Goal: Check status: Check status

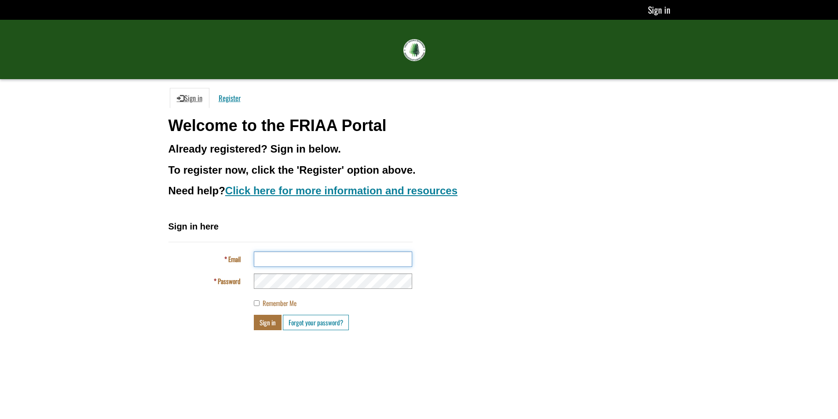
type input "**********"
click at [267, 323] on button "Sign in" at bounding box center [268, 322] width 28 height 15
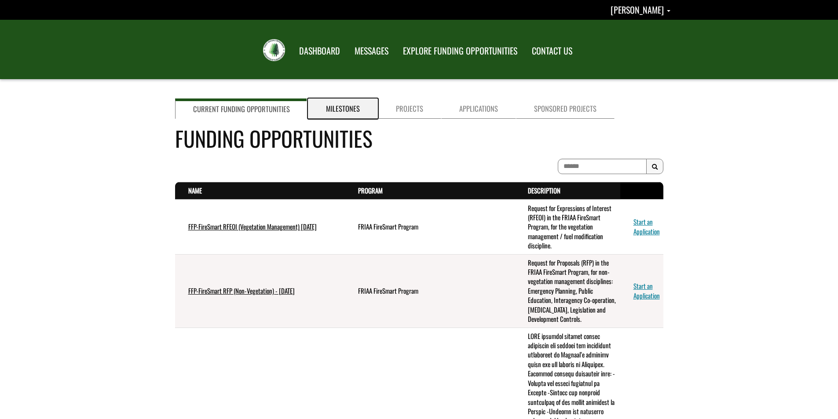
click at [336, 104] on link "Milestones" at bounding box center [343, 109] width 70 height 20
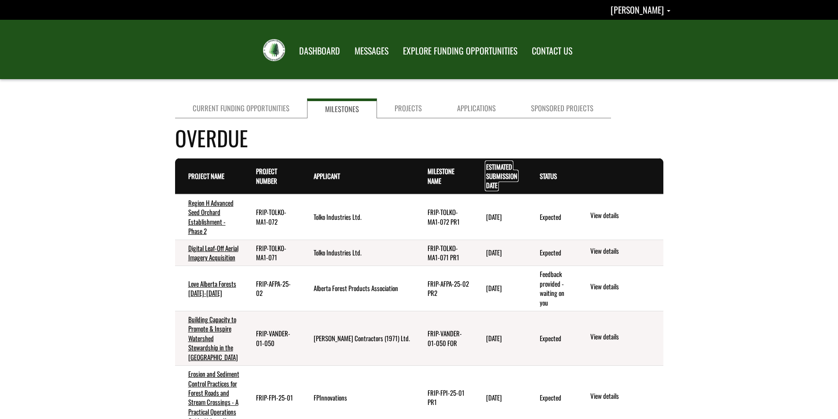
click at [493, 170] on link "Estimated Submission Date . sort descending" at bounding box center [501, 176] width 31 height 29
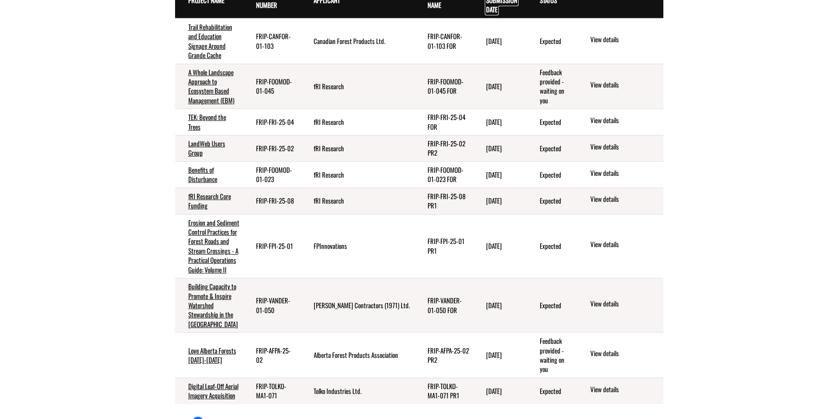
scroll to position [352, 0]
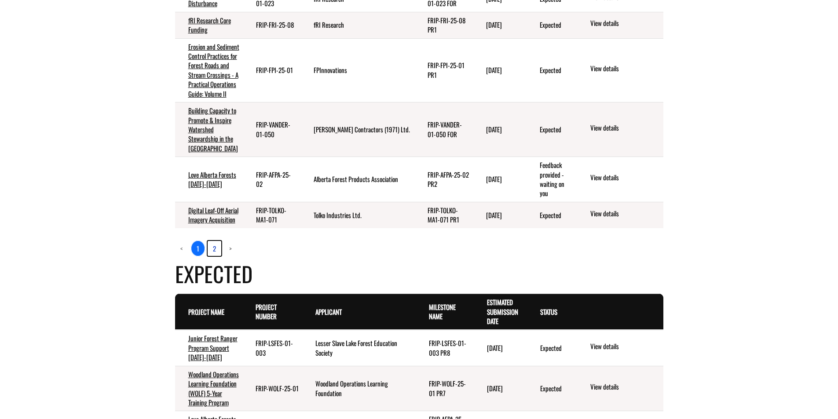
click at [214, 256] on link "2" at bounding box center [215, 248] width 14 height 15
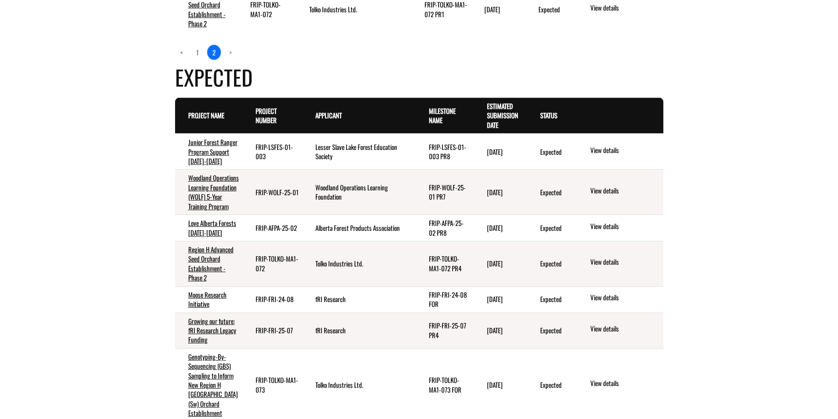
scroll to position [264, 0]
